Goal: Information Seeking & Learning: Check status

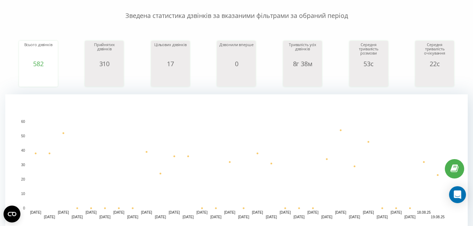
scroll to position [86, 0]
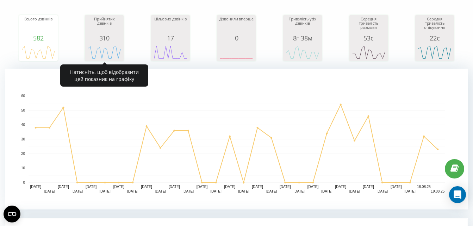
click at [102, 42] on icon "A chart." at bounding box center [104, 52] width 35 height 21
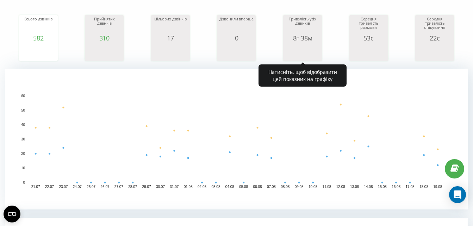
click at [296, 31] on div "Тривалість усіх дзвінків" at bounding box center [302, 26] width 35 height 18
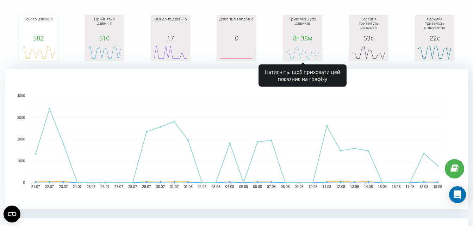
click at [290, 26] on div "Тривалість усіх дзвінків" at bounding box center [302, 26] width 35 height 18
